Goal: Information Seeking & Learning: Learn about a topic

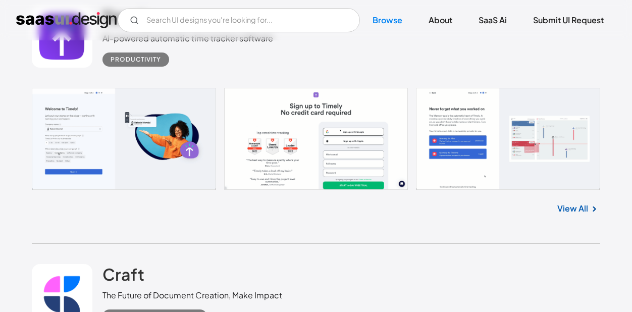
scroll to position [303, 0]
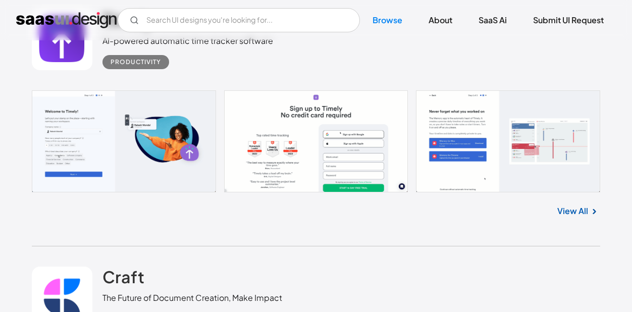
click at [144, 40] on div "V7 Labs Gen AI Application Design Best-in-class data labeling tool. GenAI Close…" at bounding box center [316, 20] width 632 height 40
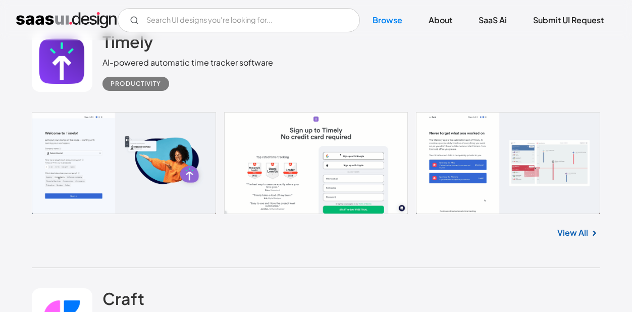
scroll to position [280, 0]
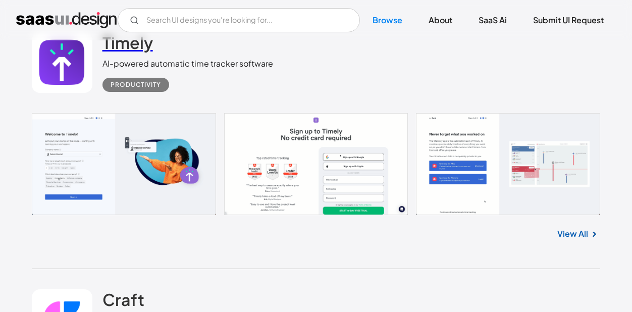
click at [124, 51] on h2 "Timely" at bounding box center [127, 42] width 50 height 20
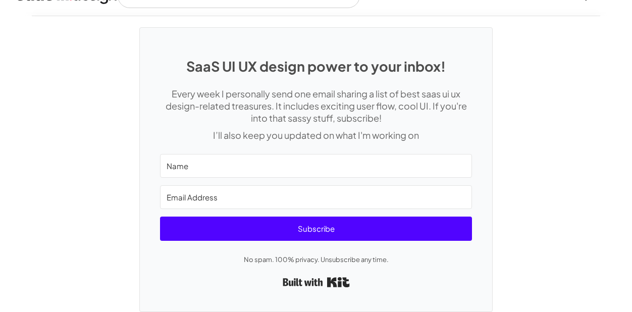
scroll to position [2723, 0]
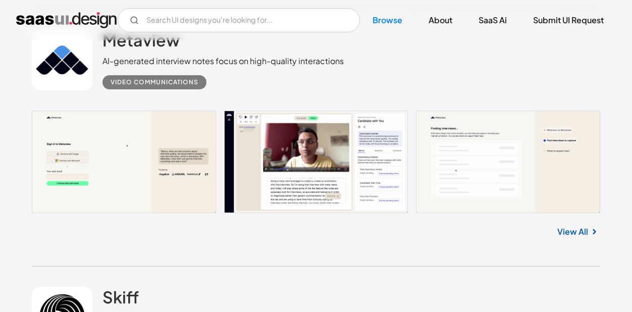
scroll to position [1572, 0]
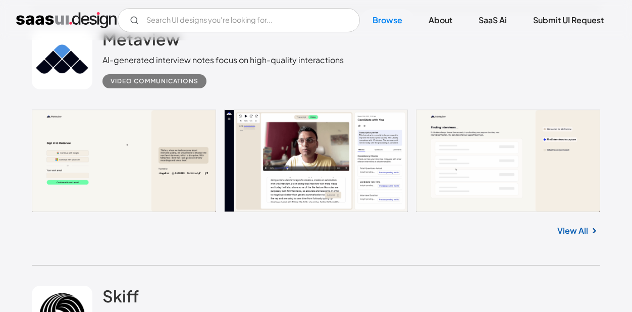
click at [433, 202] on link at bounding box center [316, 161] width 569 height 102
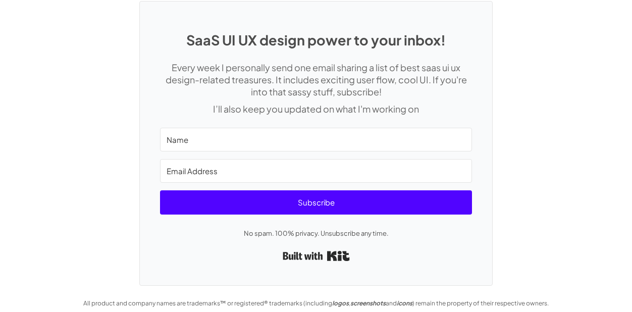
scroll to position [2534, 0]
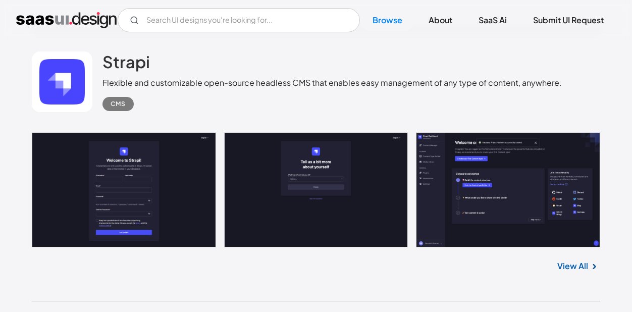
scroll to position [2593, 0]
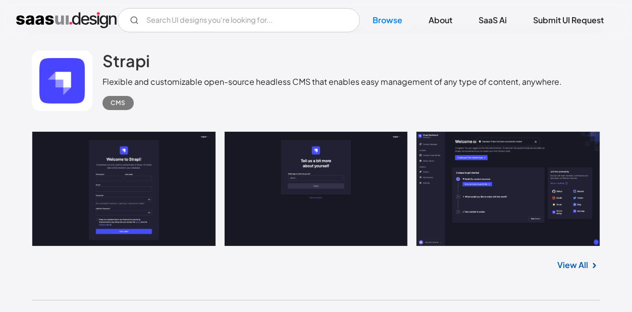
click at [277, 139] on link at bounding box center [316, 189] width 569 height 116
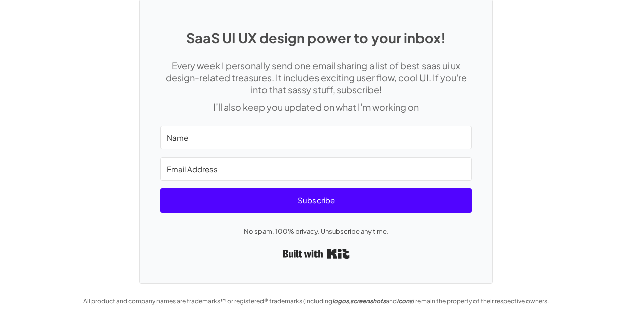
scroll to position [2353, 0]
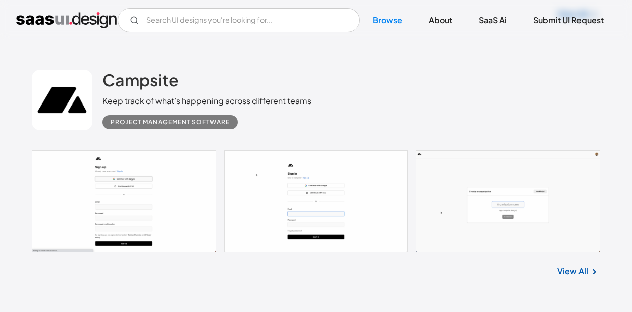
scroll to position [3103, 0]
